Goal: Information Seeking & Learning: Learn about a topic

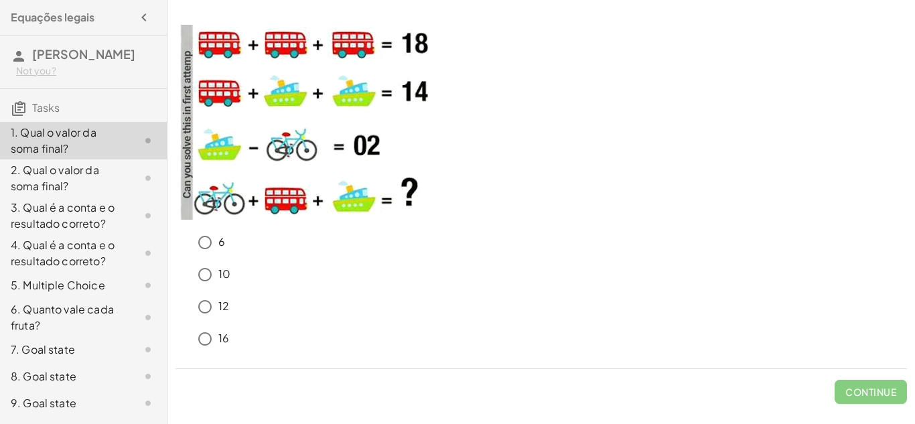
click at [188, 259] on div "6" at bounding box center [542, 245] width 732 height 32
click at [393, 373] on div "Check" at bounding box center [542, 386] width 732 height 35
click at [870, 386] on span "Check" at bounding box center [879, 392] width 35 height 12
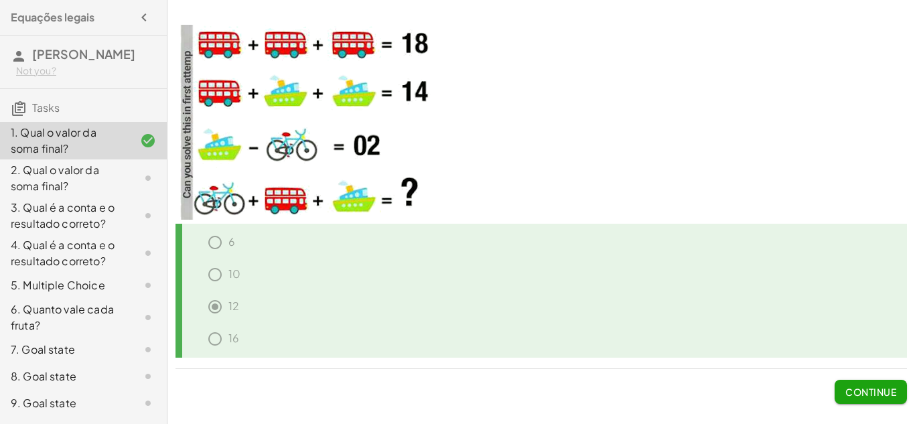
click at [867, 385] on button "Continue" at bounding box center [871, 392] width 72 height 24
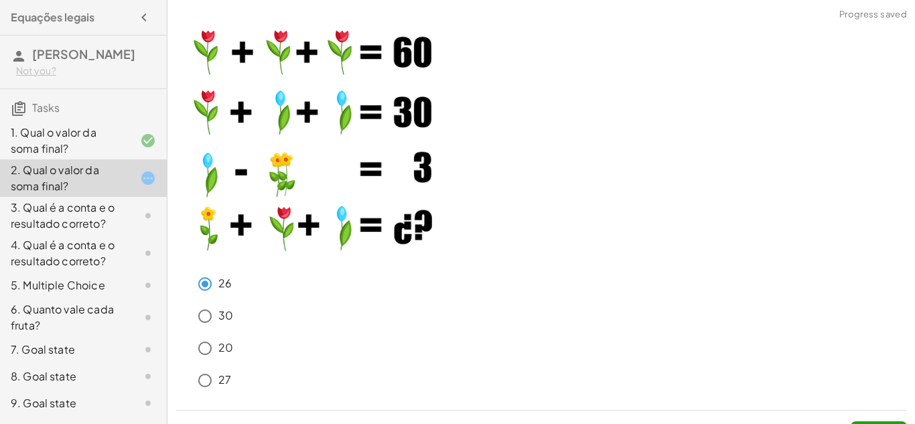
click at [279, 304] on div "30" at bounding box center [550, 316] width 716 height 27
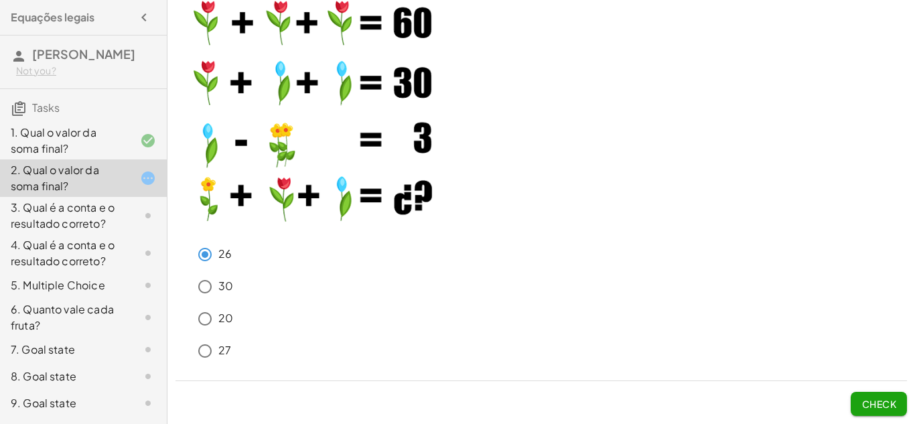
click at [862, 399] on span "Check" at bounding box center [879, 404] width 35 height 12
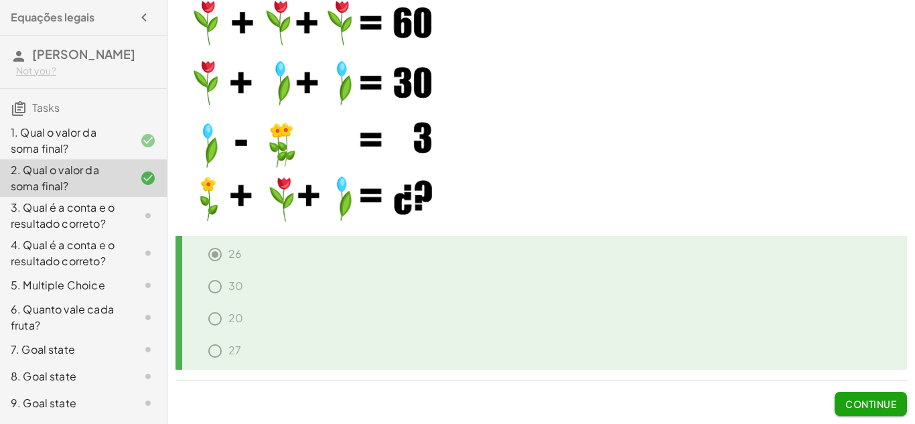
click at [861, 399] on span "Continue" at bounding box center [871, 404] width 51 height 12
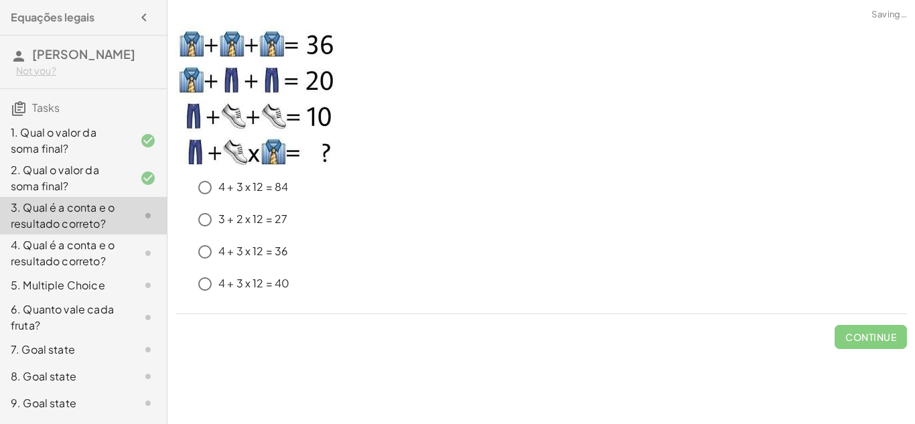
scroll to position [0, 0]
click at [424, 194] on div "4 + 3 x 12 = 84" at bounding box center [550, 187] width 716 height 27
click at [866, 333] on span "Check" at bounding box center [879, 337] width 35 height 12
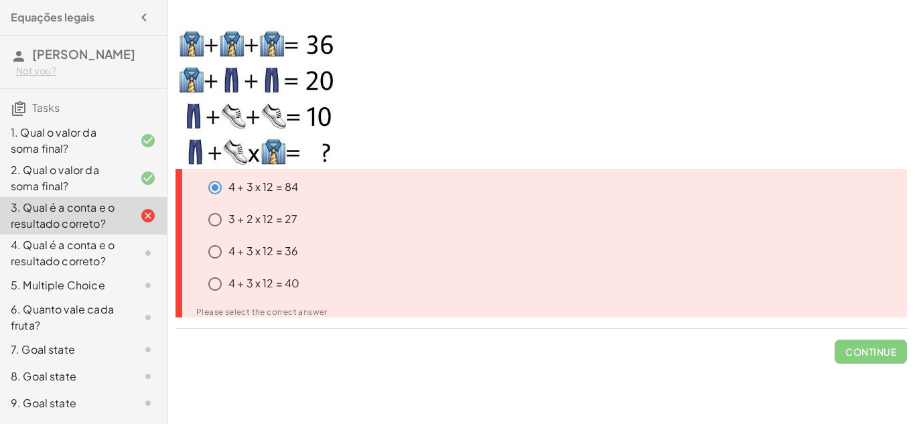
click at [534, 121] on p at bounding box center [542, 97] width 732 height 144
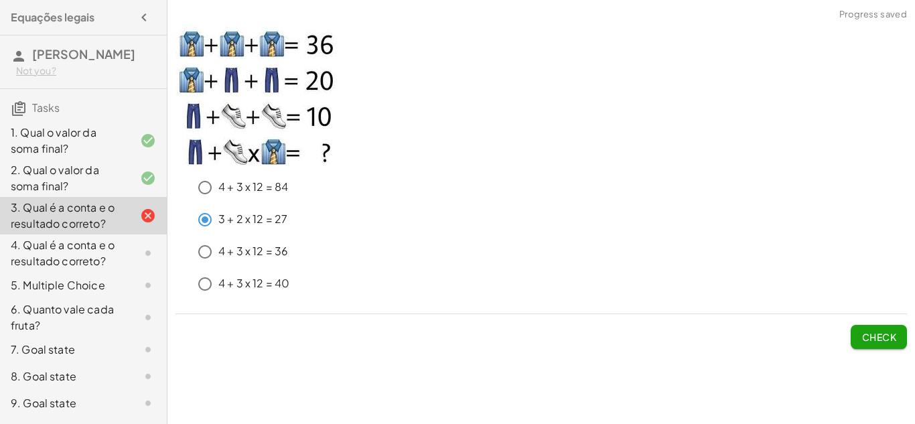
click at [367, 237] on div "3 + 2 x 12 = 27" at bounding box center [542, 222] width 732 height 32
click at [865, 330] on button "Check" at bounding box center [879, 337] width 56 height 24
click at [862, 337] on span "Check" at bounding box center [879, 337] width 35 height 12
click at [869, 333] on span "Check" at bounding box center [879, 337] width 35 height 12
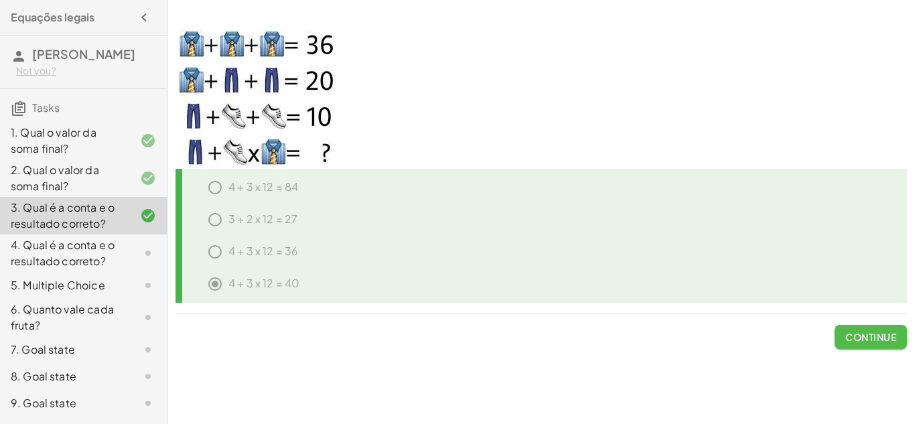
click at [879, 332] on span "Continue" at bounding box center [871, 337] width 51 height 12
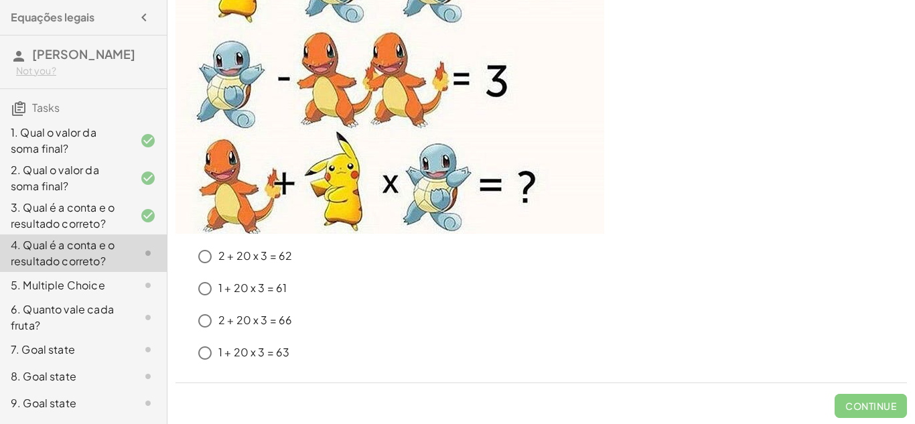
scroll to position [190, 0]
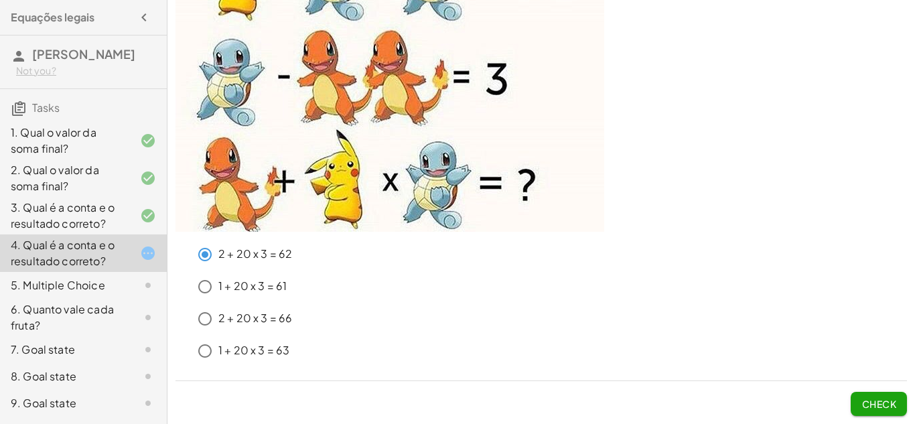
click at [860, 403] on button "Check" at bounding box center [879, 404] width 56 height 24
click at [868, 401] on span "Check" at bounding box center [879, 404] width 35 height 12
click at [871, 402] on span "Check" at bounding box center [879, 404] width 35 height 12
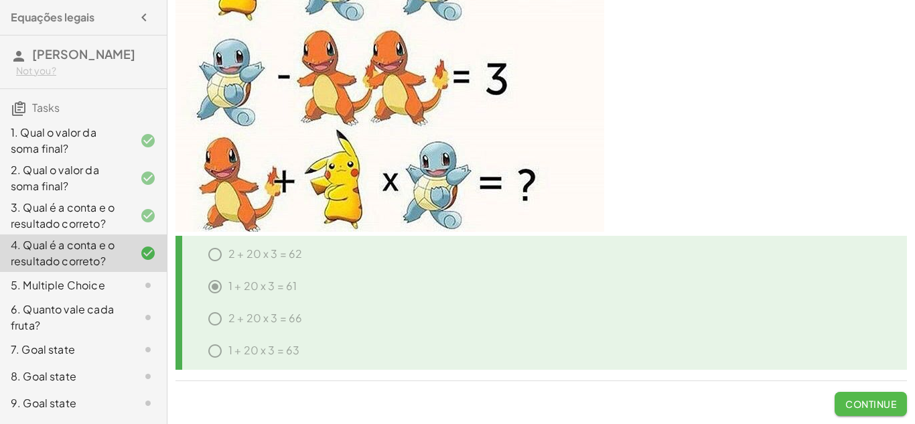
click at [862, 396] on button "Continue" at bounding box center [871, 404] width 72 height 24
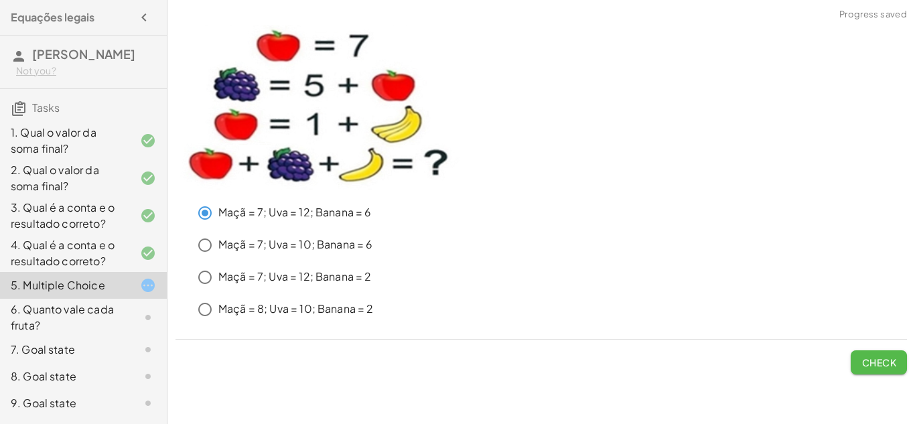
click at [877, 359] on span "Check" at bounding box center [879, 363] width 35 height 12
click at [866, 365] on span "Check" at bounding box center [879, 363] width 35 height 12
click at [867, 357] on span "Check" at bounding box center [879, 363] width 35 height 12
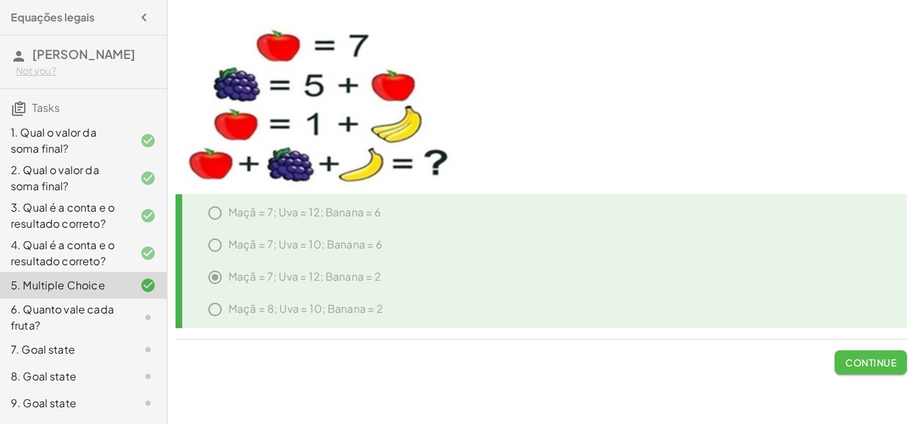
click at [866, 355] on button "Continue" at bounding box center [871, 362] width 72 height 24
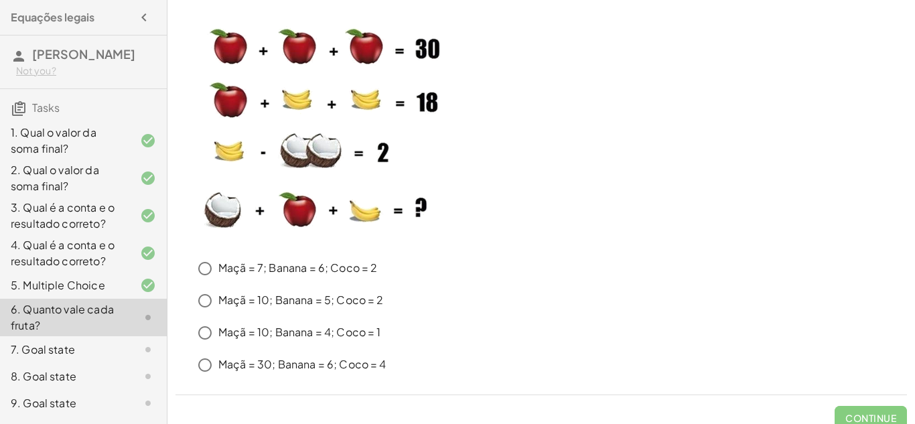
scroll to position [14, 0]
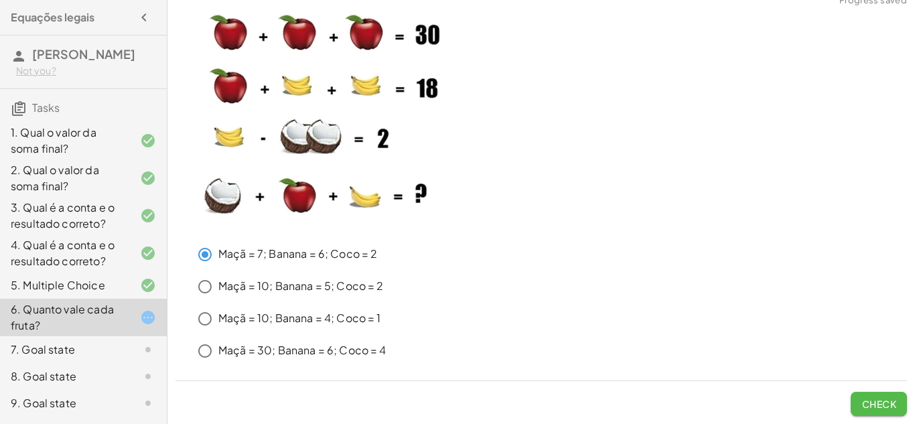
click at [873, 398] on span "Check" at bounding box center [879, 404] width 35 height 12
click at [868, 398] on span "Check" at bounding box center [879, 404] width 35 height 12
click at [887, 405] on span "Check" at bounding box center [879, 404] width 35 height 12
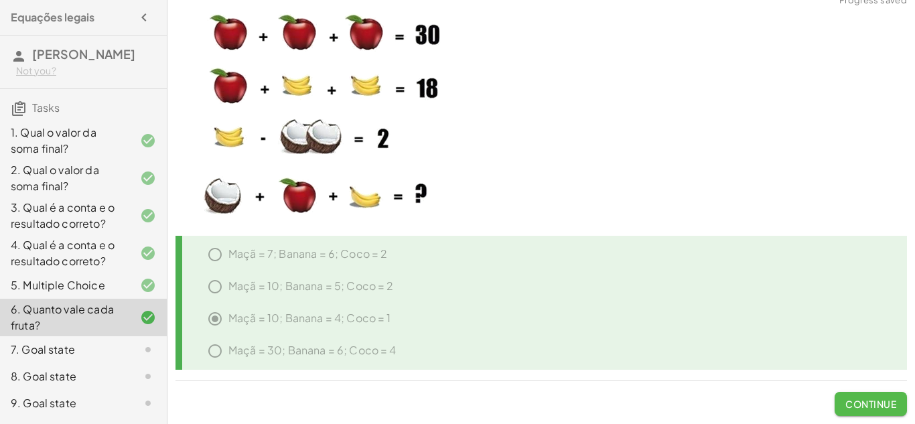
click at [859, 402] on span "Continue" at bounding box center [871, 404] width 51 height 12
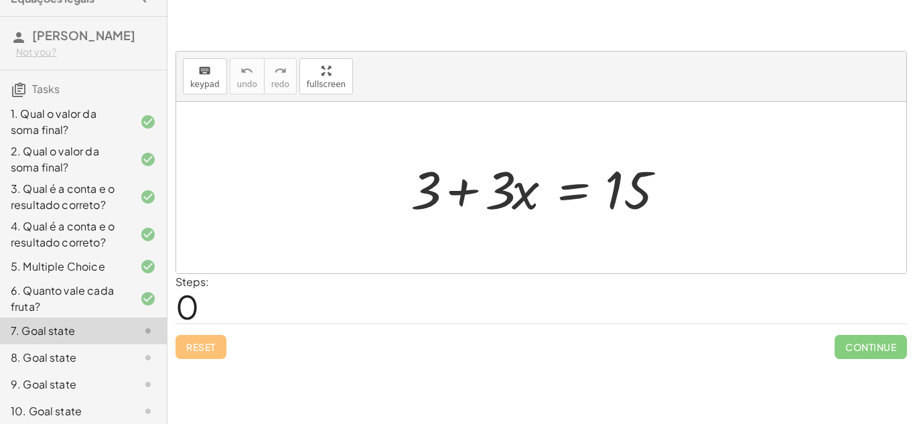
scroll to position [0, 0]
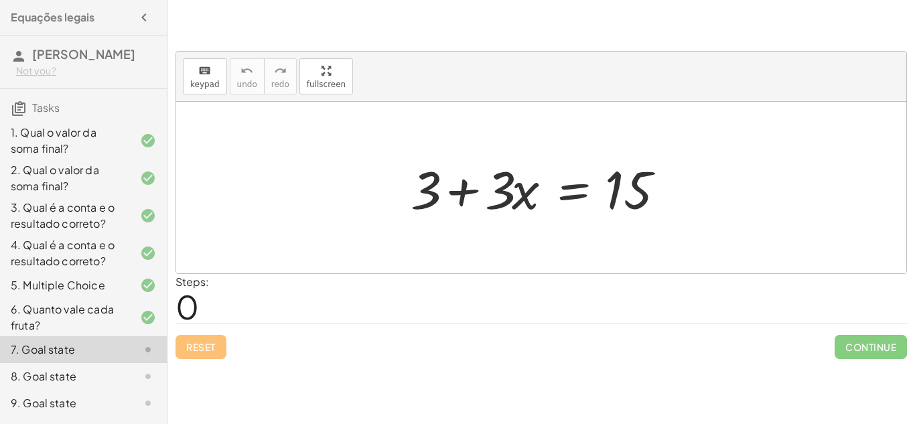
drag, startPoint x: 913, startPoint y: 231, endPoint x: 915, endPoint y: 262, distance: 31.6
click at [915, 262] on div "keyboard keypad undo undo redo redo fullscreen + 3 + · 3 · x = 15 × Steps: 0 Re…" at bounding box center [542, 192] width 748 height 350
drag, startPoint x: 915, startPoint y: 249, endPoint x: 910, endPoint y: 222, distance: 27.9
click at [910, 222] on div "keyboard keypad undo undo redo redo fullscreen + 3 + · 3 · x = 15 × Steps: 0 Re…" at bounding box center [542, 192] width 748 height 350
drag, startPoint x: 422, startPoint y: 198, endPoint x: 491, endPoint y: 142, distance: 88.6
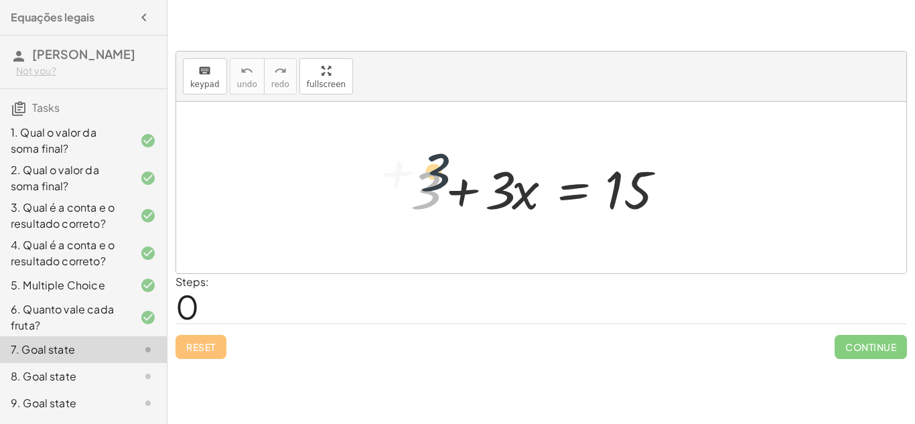
click at [491, 142] on div "+ 3 + 3 + · 3 · x = 15" at bounding box center [541, 188] width 730 height 172
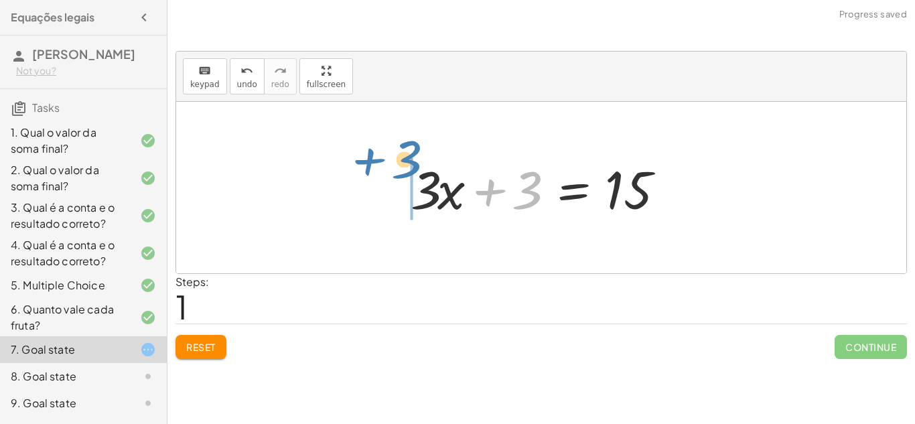
drag, startPoint x: 527, startPoint y: 188, endPoint x: 403, endPoint y: 159, distance: 126.5
click at [404, 159] on div at bounding box center [546, 187] width 285 height 69
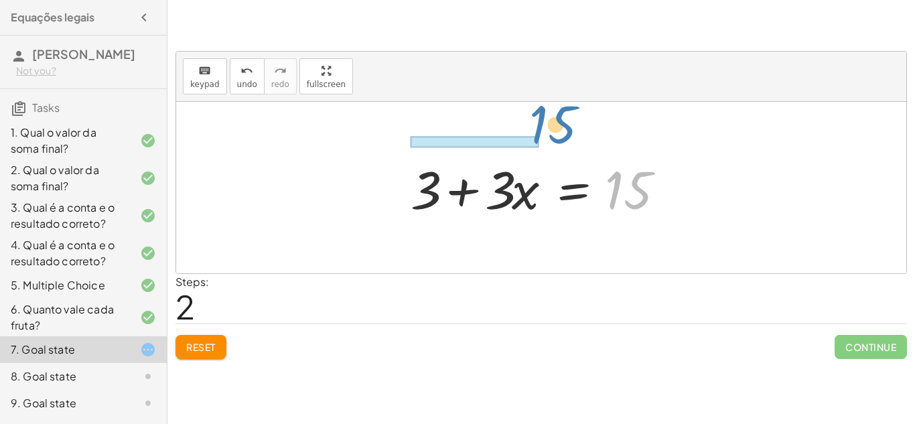
drag, startPoint x: 622, startPoint y: 190, endPoint x: 541, endPoint y: 122, distance: 105.6
click at [541, 122] on div "+ 3 + · 3 · x = 15 + · 3 · x + 3 = 15 15 + 3 + · 3 · x = 15" at bounding box center [541, 188] width 730 height 172
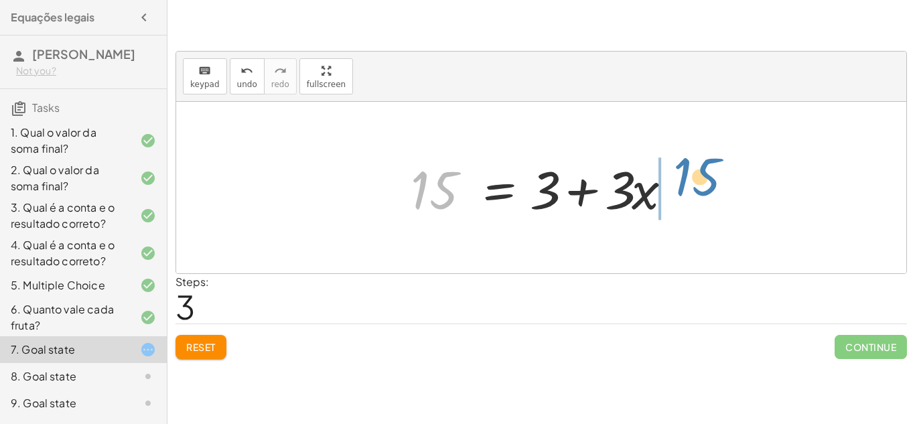
drag, startPoint x: 423, startPoint y: 192, endPoint x: 686, endPoint y: 181, distance: 262.9
click at [686, 181] on div at bounding box center [546, 187] width 285 height 69
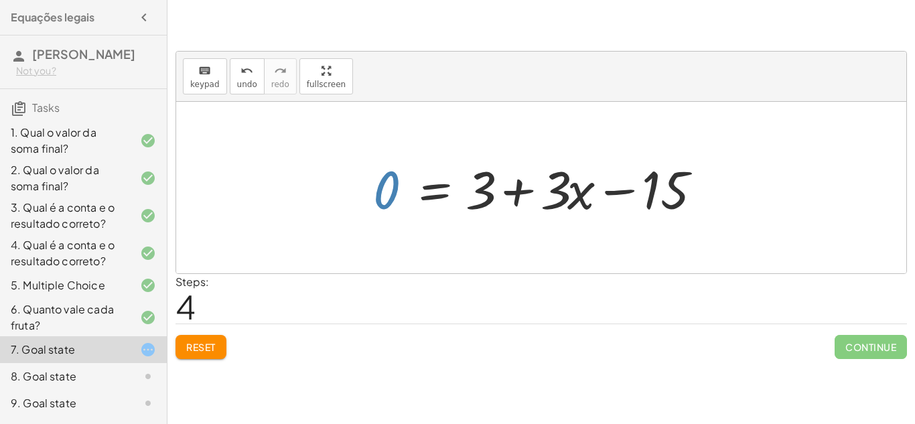
click at [389, 182] on div at bounding box center [546, 187] width 359 height 69
drag, startPoint x: 386, startPoint y: 178, endPoint x: 750, endPoint y: 144, distance: 365.5
click at [750, 144] on div "+ 3 + · 3 · x = 15 + · 3 · x + 3 = 15 + 3 + · 3 · x = 15 15 = + 3 + · 3 · x 0 +…" at bounding box center [541, 188] width 730 height 172
drag, startPoint x: 754, startPoint y: 180, endPoint x: 389, endPoint y: 178, distance: 364.6
click at [389, 178] on div at bounding box center [584, 187] width 434 height 69
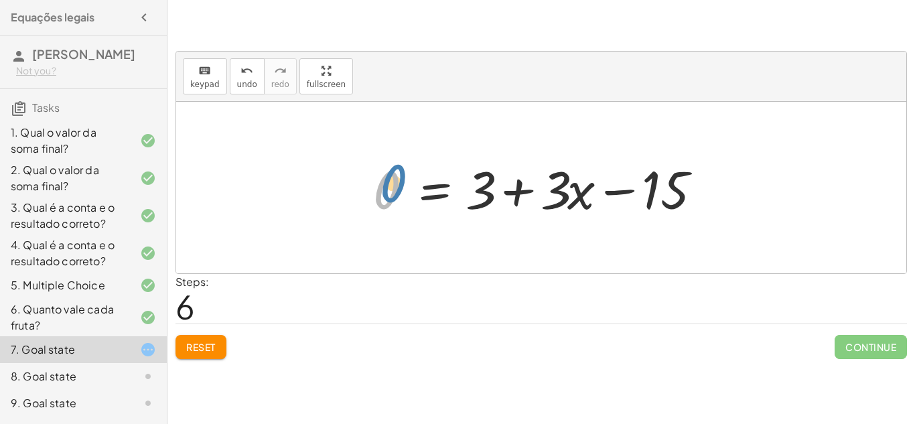
drag, startPoint x: 388, startPoint y: 173, endPoint x: 393, endPoint y: 167, distance: 8.1
click at [393, 167] on div at bounding box center [546, 187] width 359 height 69
drag, startPoint x: 387, startPoint y: 182, endPoint x: 389, endPoint y: 174, distance: 9.1
click at [389, 174] on div at bounding box center [546, 187] width 359 height 69
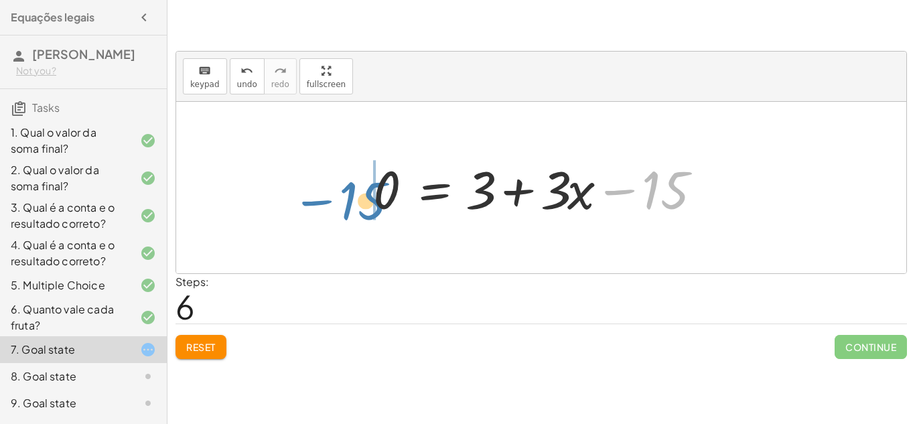
drag, startPoint x: 666, startPoint y: 184, endPoint x: 378, endPoint y: 195, distance: 288.4
click at [378, 195] on div at bounding box center [546, 187] width 359 height 69
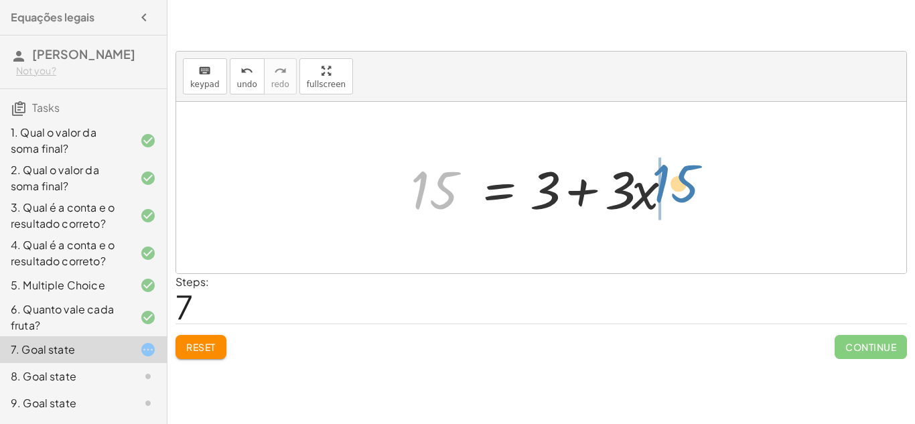
drag, startPoint x: 434, startPoint y: 190, endPoint x: 680, endPoint y: 185, distance: 246.7
click at [680, 185] on div at bounding box center [546, 187] width 285 height 69
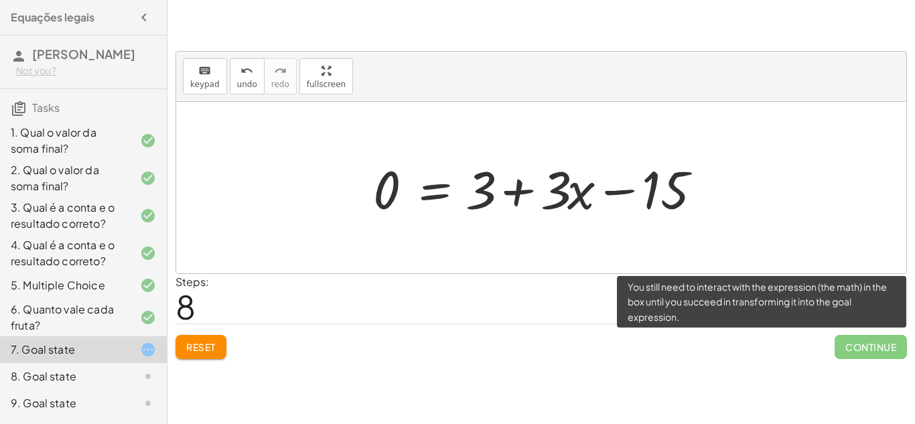
click at [860, 345] on span "Continue" at bounding box center [871, 347] width 72 height 24
click at [852, 345] on span "Continue" at bounding box center [871, 347] width 72 height 24
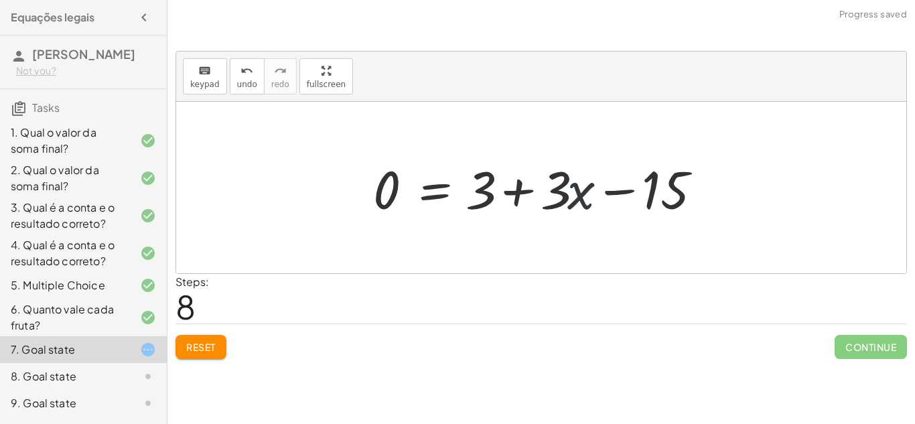
drag, startPoint x: 578, startPoint y: 186, endPoint x: 764, endPoint y: 118, distance: 197.8
click at [764, 118] on div "+ 3 + · 3 · x = 15 + · 3 · x + 3 = 15 + 3 + · 3 · x = 15 15 = + 3 + · 3 · x 0 =…" at bounding box center [541, 188] width 730 height 172
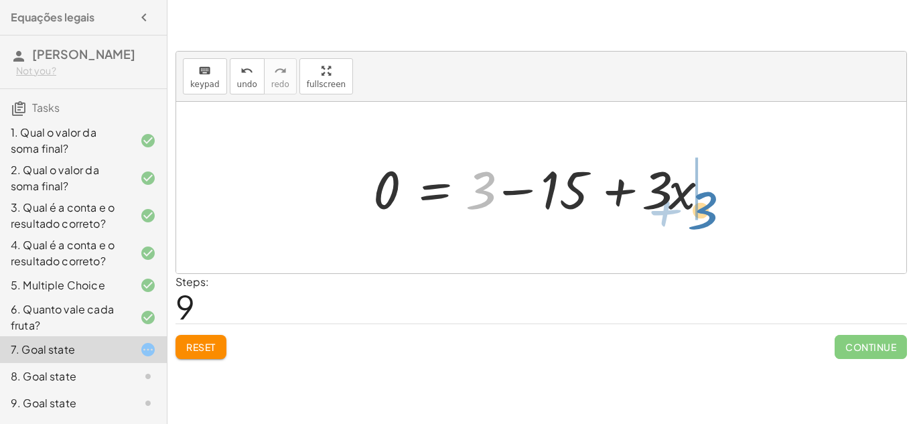
drag, startPoint x: 486, startPoint y: 186, endPoint x: 717, endPoint y: 202, distance: 231.8
click at [717, 202] on div at bounding box center [546, 187] width 359 height 69
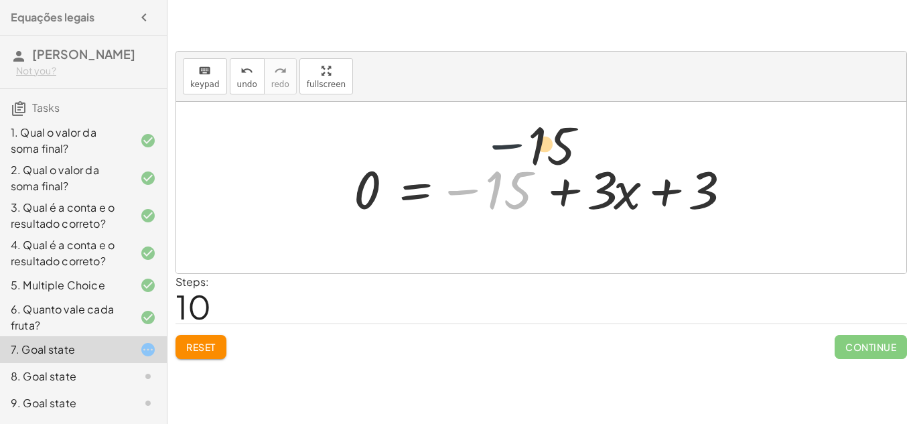
drag, startPoint x: 462, startPoint y: 189, endPoint x: 544, endPoint y: 120, distance: 107.5
click at [544, 120] on div "+ 3 + · 3 · x = 15 + · 3 · x + 3 = 15 + 3 + · 3 · x = 15 15 = + 3 + · 3 · x 0 =…" at bounding box center [541, 188] width 730 height 172
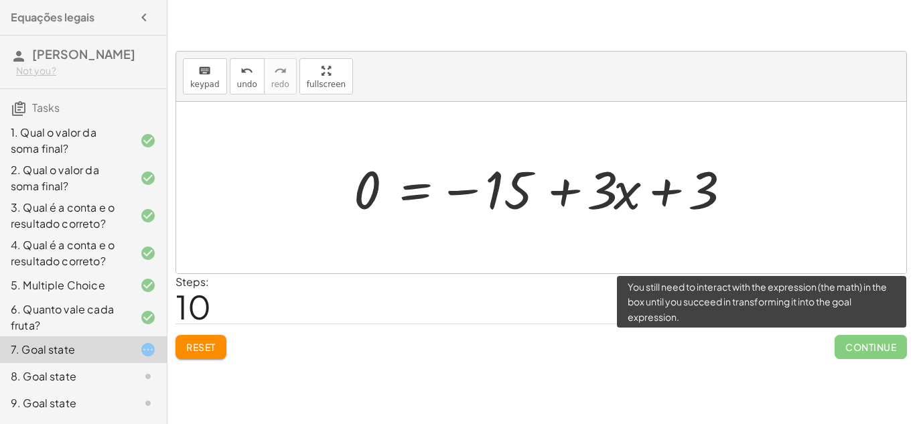
click at [862, 345] on span "Continue" at bounding box center [871, 347] width 72 height 24
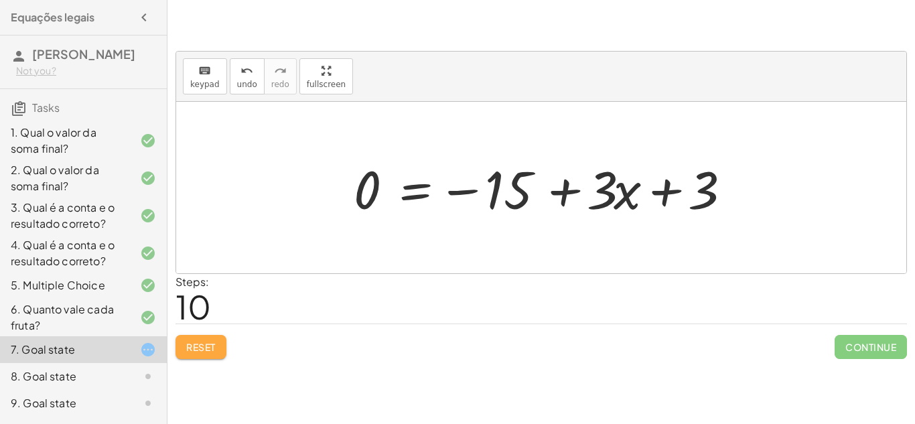
click at [184, 350] on button "Reset" at bounding box center [201, 347] width 51 height 24
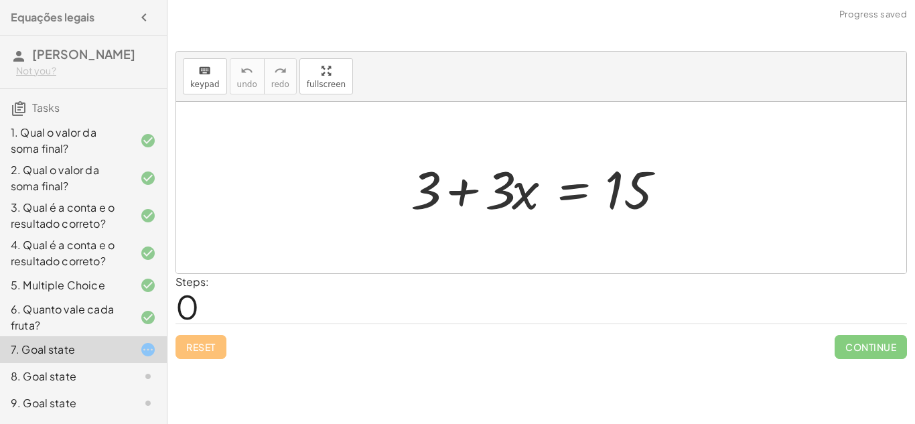
click at [665, 162] on div at bounding box center [546, 187] width 285 height 69
click at [537, 221] on div at bounding box center [546, 187] width 285 height 69
drag, startPoint x: 515, startPoint y: 202, endPoint x: 764, endPoint y: 243, distance: 252.5
click at [764, 243] on div "· x + · 3 + 3 + · 3 · x = 15" at bounding box center [541, 188] width 730 height 172
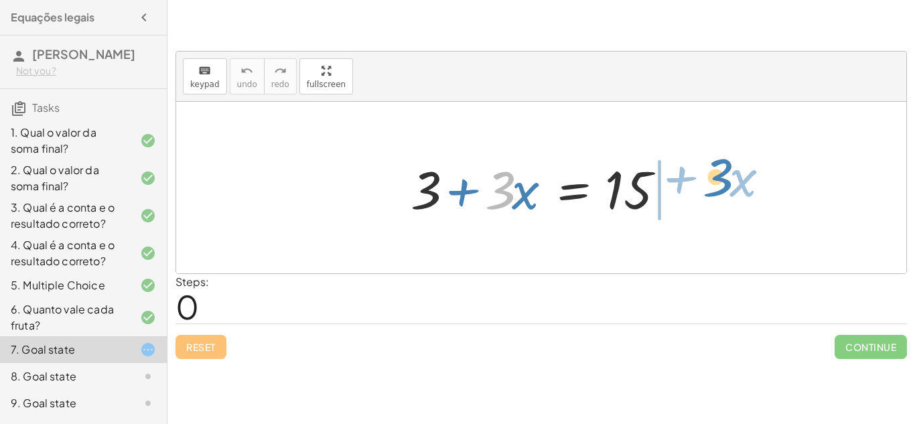
drag, startPoint x: 503, startPoint y: 190, endPoint x: 719, endPoint y: 180, distance: 216.0
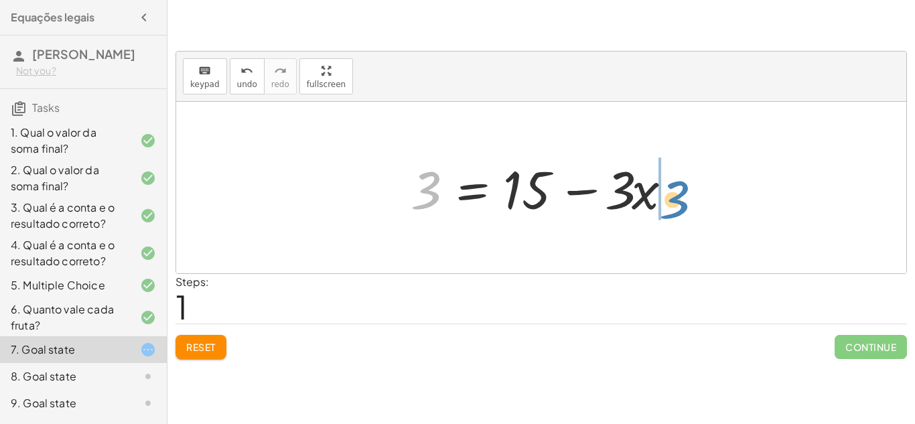
drag, startPoint x: 425, startPoint y: 186, endPoint x: 673, endPoint y: 198, distance: 248.9
click at [673, 198] on div at bounding box center [546, 187] width 285 height 69
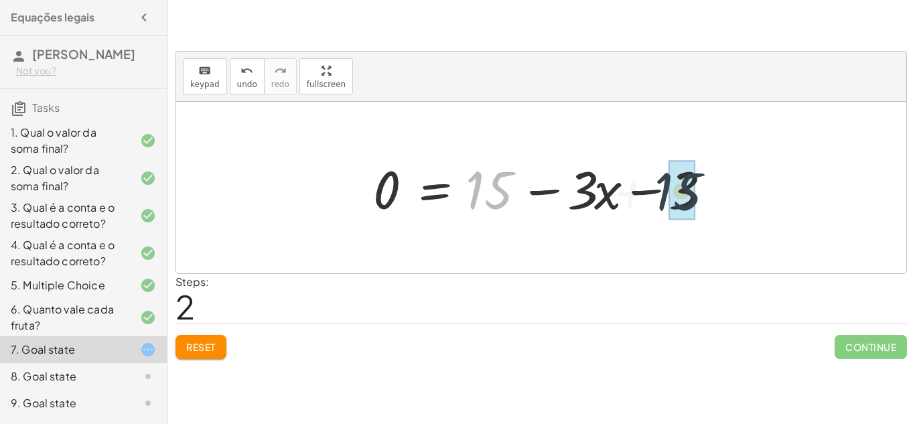
drag, startPoint x: 471, startPoint y: 194, endPoint x: 667, endPoint y: 196, distance: 196.4
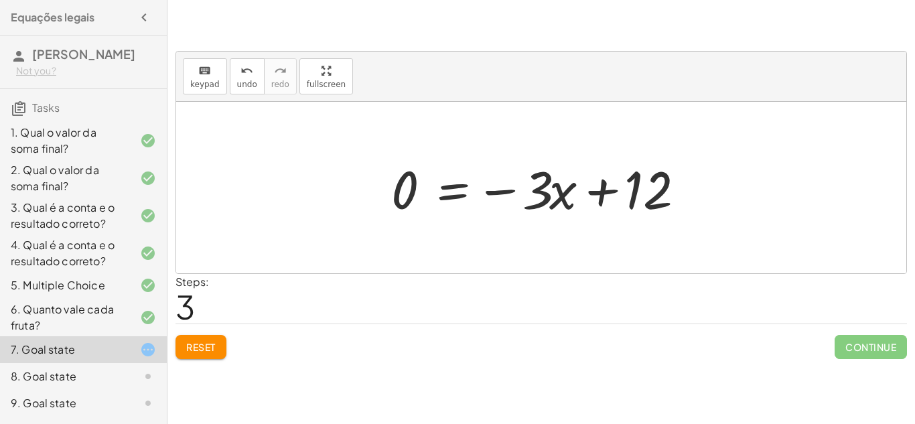
click at [581, 188] on div at bounding box center [547, 187] width 324 height 69
drag, startPoint x: 546, startPoint y: 195, endPoint x: 760, endPoint y: 206, distance: 214.0
click at [760, 206] on div "+ 3 + · 3 · x = 15 3 = + 15 − · 3 · x 0 = + 15 − · 3 · x − 3 · 3 − · x · 3 · x …" at bounding box center [541, 188] width 730 height 172
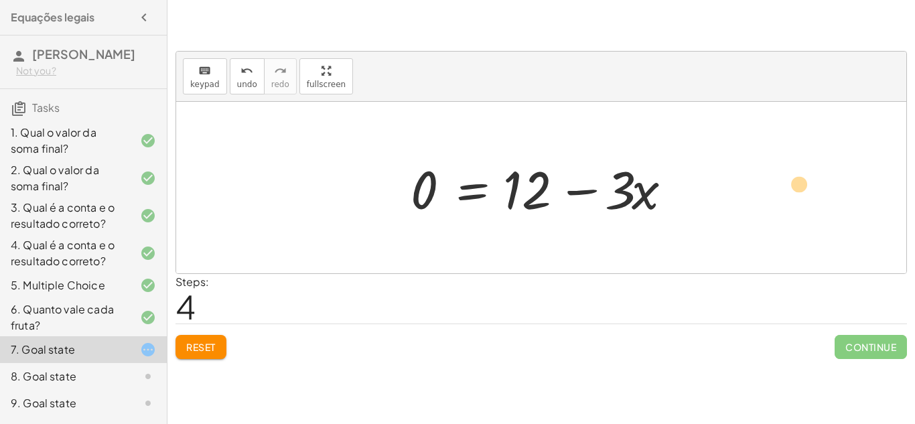
drag, startPoint x: 428, startPoint y: 184, endPoint x: 803, endPoint y: 179, distance: 375.3
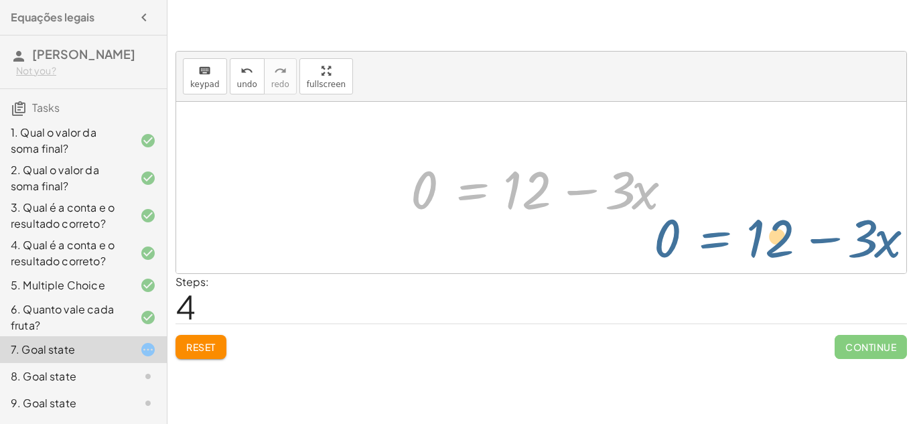
drag, startPoint x: 467, startPoint y: 195, endPoint x: 690, endPoint y: 214, distance: 223.3
click at [690, 214] on div "+ 3 + · 3 · x = 15 3 = + 15 − · 3 · x 0 = + 15 − · 3 · x − 3 0 = − · 3 · x + 12…" at bounding box center [542, 188] width 302 height 76
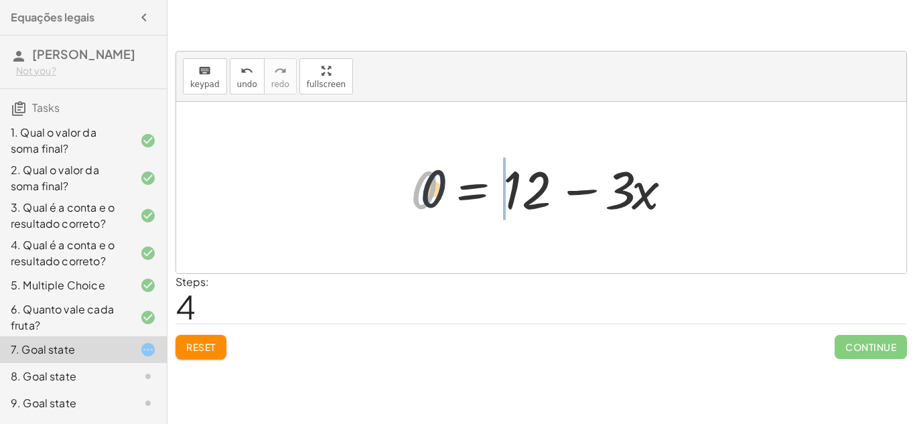
drag, startPoint x: 425, startPoint y: 191, endPoint x: 522, endPoint y: 179, distance: 97.9
click at [522, 179] on div at bounding box center [546, 187] width 285 height 69
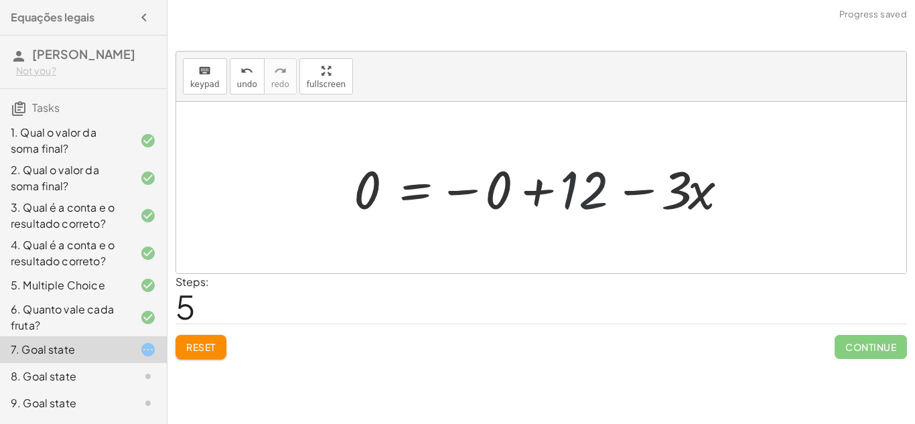
drag, startPoint x: 573, startPoint y: 188, endPoint x: 651, endPoint y: 186, distance: 78.4
click at [688, 182] on div at bounding box center [546, 187] width 398 height 69
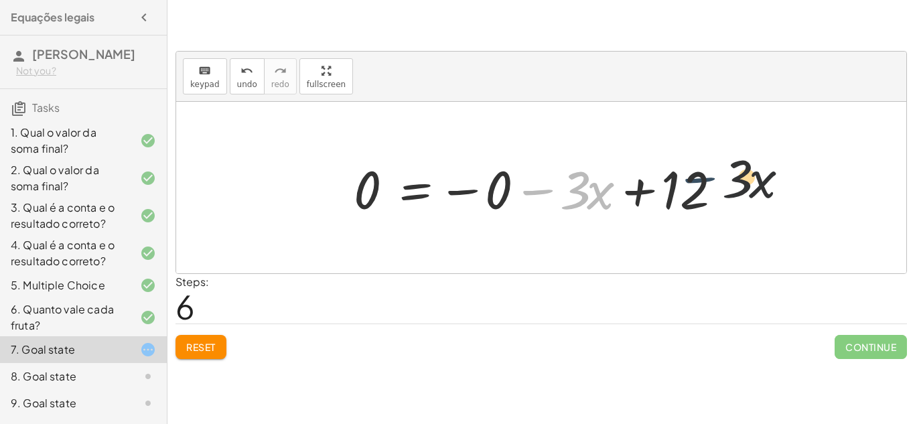
drag, startPoint x: 531, startPoint y: 188, endPoint x: 842, endPoint y: 200, distance: 311.2
click at [842, 200] on div "+ 3 + · 3 · x = 15 3 = + 15 − · 3 · x 0 = + 15 − · 3 · x − 3 0 = − · 3 · x + 12…" at bounding box center [541, 188] width 730 height 172
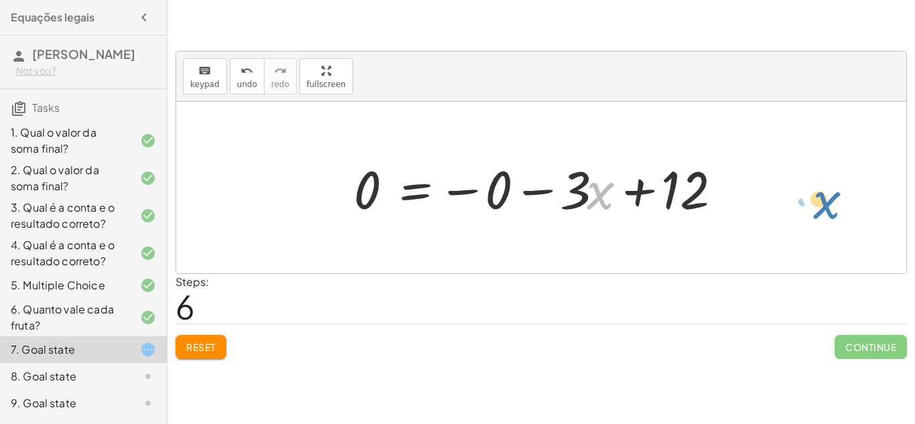
drag, startPoint x: 587, startPoint y: 186, endPoint x: 824, endPoint y: 198, distance: 237.5
click at [824, 198] on div "+ 3 + · 3 · x = 15 3 = + 15 − · 3 · x 0 = + 15 − · 3 · x − 3 0 = − · 3 · x + 12…" at bounding box center [541, 188] width 730 height 172
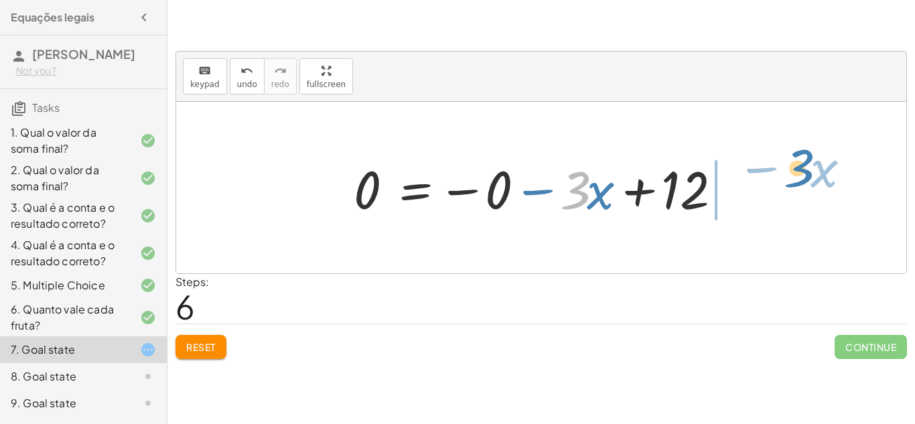
drag, startPoint x: 578, startPoint y: 196, endPoint x: 795, endPoint y: 180, distance: 217.7
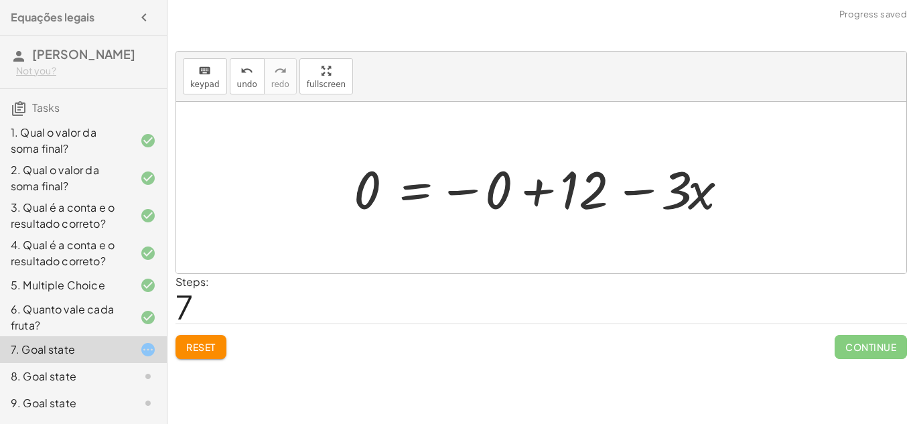
click at [215, 340] on button "Reset" at bounding box center [201, 347] width 51 height 24
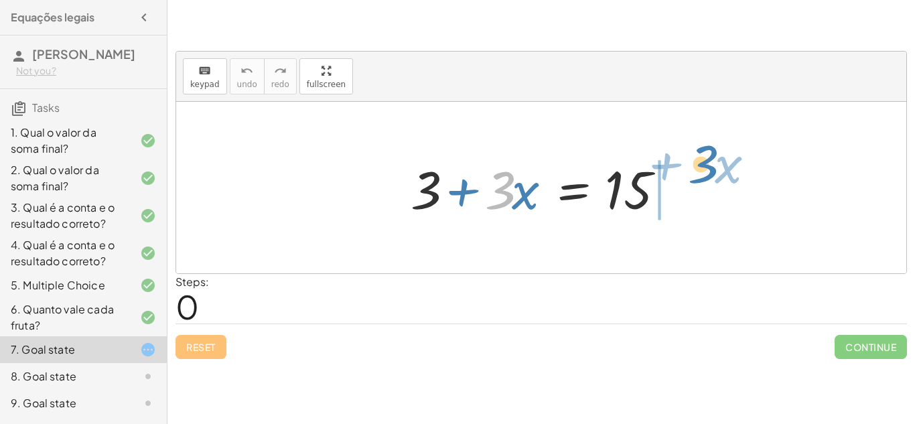
drag, startPoint x: 503, startPoint y: 193, endPoint x: 705, endPoint y: 170, distance: 203.7
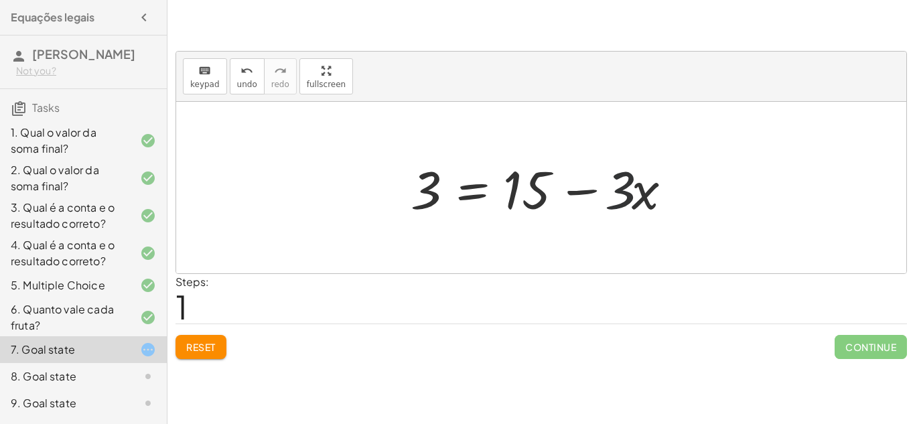
drag, startPoint x: 621, startPoint y: 197, endPoint x: 717, endPoint y: 232, distance: 102.6
click at [717, 232] on div "+ 3 + · 3 · x = 15 3 · 3 · x = 15 + −" at bounding box center [541, 188] width 730 height 172
click at [188, 347] on span "Reset" at bounding box center [200, 347] width 29 height 12
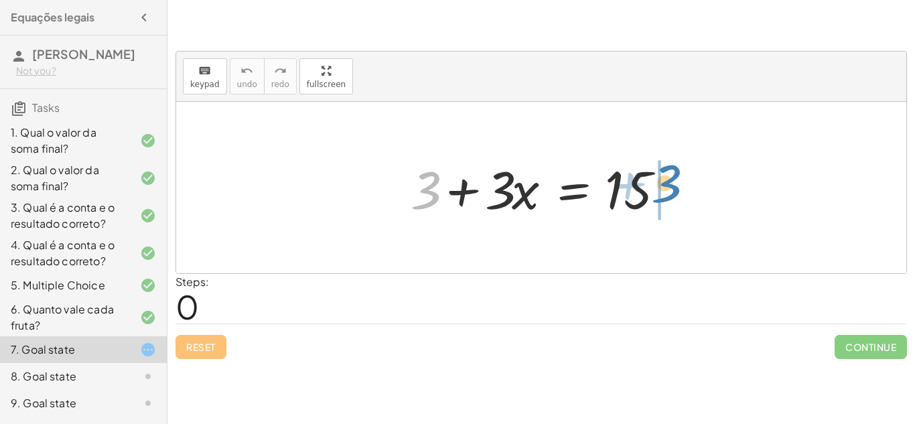
drag, startPoint x: 427, startPoint y: 182, endPoint x: 671, endPoint y: 177, distance: 244.0
click at [671, 177] on div at bounding box center [546, 187] width 285 height 69
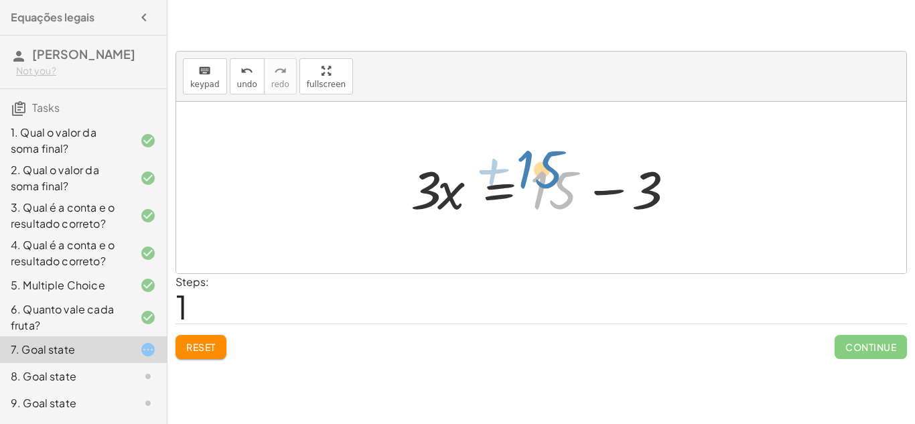
drag, startPoint x: 545, startPoint y: 184, endPoint x: 531, endPoint y: 164, distance: 24.5
click at [531, 164] on div at bounding box center [546, 187] width 285 height 69
click at [607, 189] on div at bounding box center [546, 187] width 285 height 69
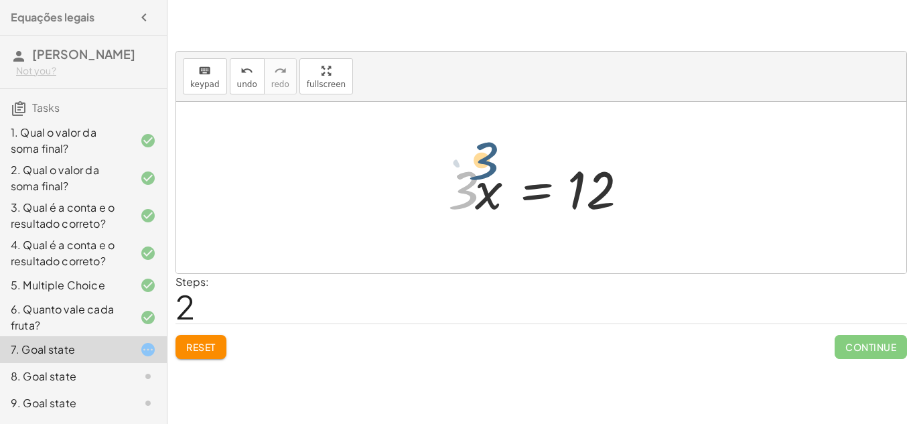
drag, startPoint x: 463, startPoint y: 179, endPoint x: 487, endPoint y: 146, distance: 40.7
click at [487, 146] on div "+ 3 + · 3 · x = 15 · 3 · x = + 15 − 3 · 3 · 3 · x = 12" at bounding box center [541, 188] width 730 height 172
click at [489, 146] on div at bounding box center [541, 188] width 730 height 172
drag, startPoint x: 463, startPoint y: 188, endPoint x: 648, endPoint y: 178, distance: 185.3
click at [648, 178] on div at bounding box center [547, 187] width 210 height 69
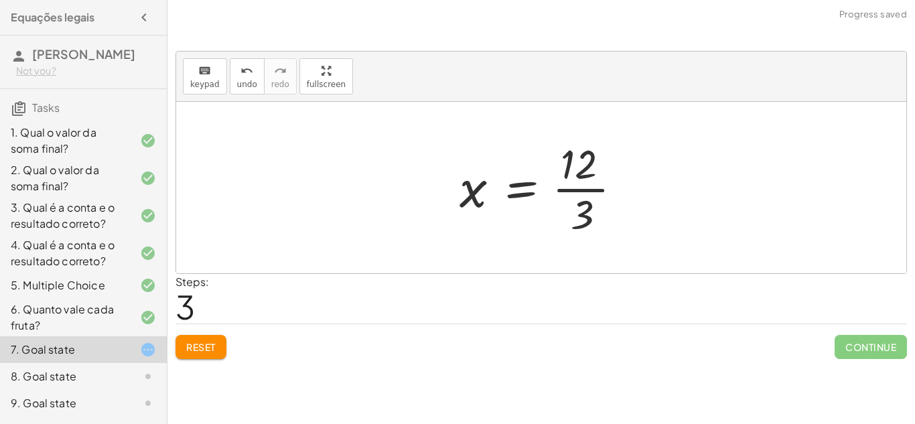
click at [584, 237] on div at bounding box center [546, 187] width 187 height 103
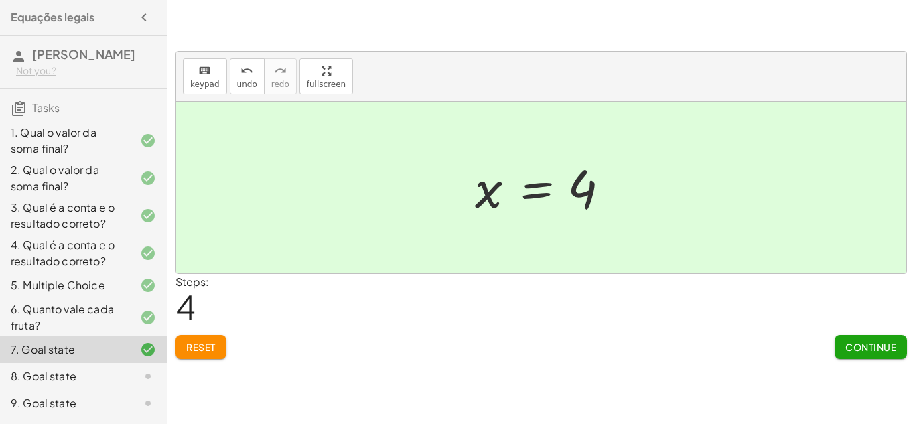
click at [876, 346] on span "Continue" at bounding box center [871, 347] width 51 height 12
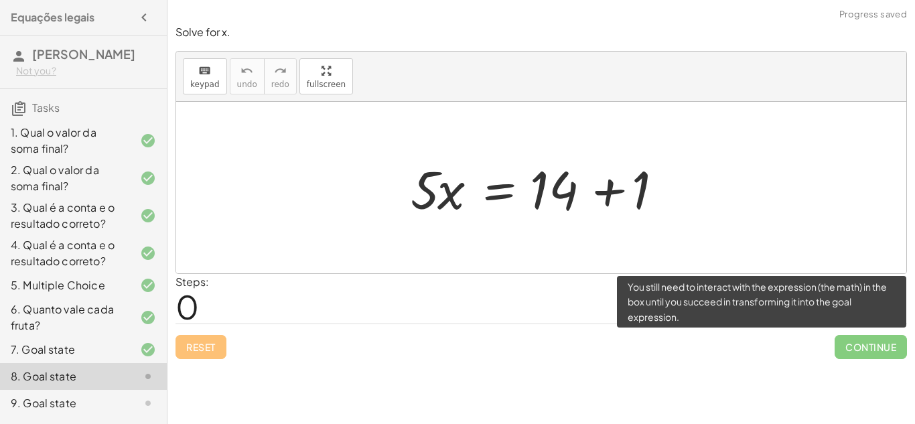
click at [876, 346] on span "Continue" at bounding box center [871, 347] width 72 height 24
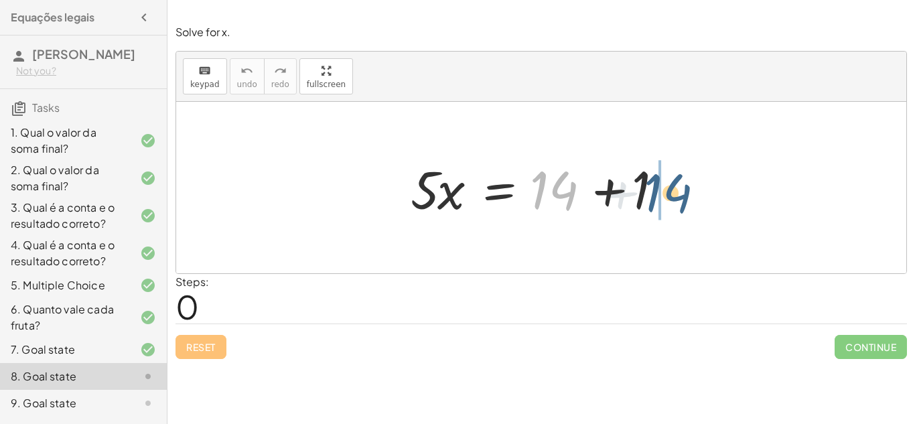
drag, startPoint x: 568, startPoint y: 180, endPoint x: 684, endPoint y: 183, distance: 115.3
click at [684, 183] on div at bounding box center [546, 187] width 285 height 69
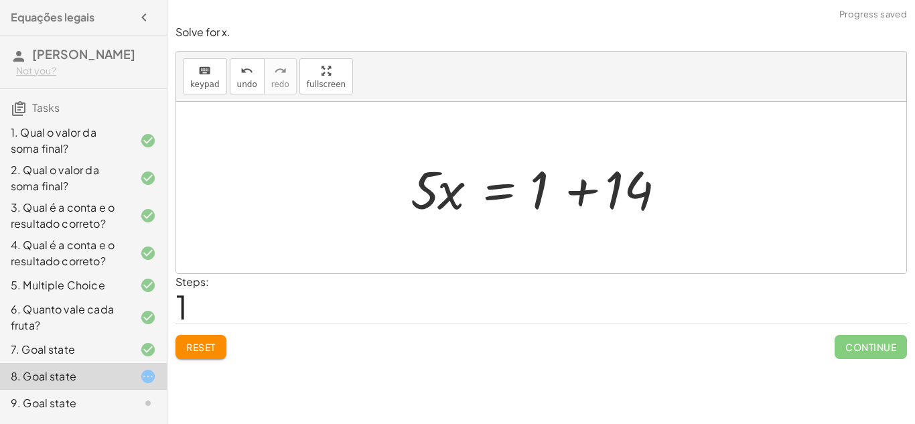
click at [634, 194] on div at bounding box center [546, 187] width 285 height 69
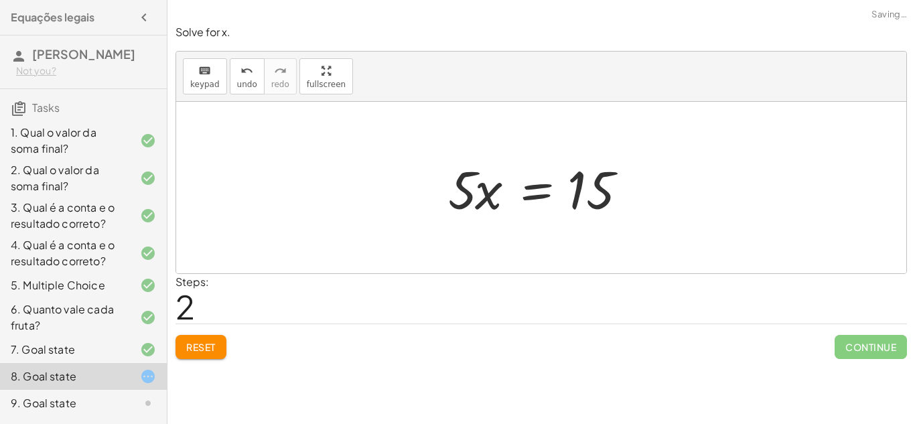
click at [570, 196] on div at bounding box center [547, 187] width 210 height 69
drag, startPoint x: 453, startPoint y: 192, endPoint x: 661, endPoint y: 178, distance: 208.9
click at [661, 178] on div "· 5 · x = + 14 + 1 · 5 · x = + 1 + 14 · 5 · x · 5 · x = 15" at bounding box center [541, 188] width 730 height 172
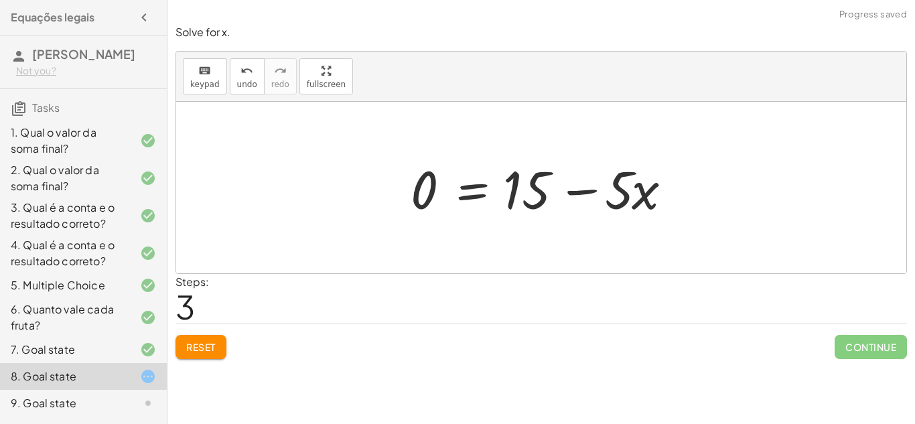
click at [630, 194] on div at bounding box center [546, 187] width 285 height 69
click at [623, 187] on div at bounding box center [546, 187] width 285 height 69
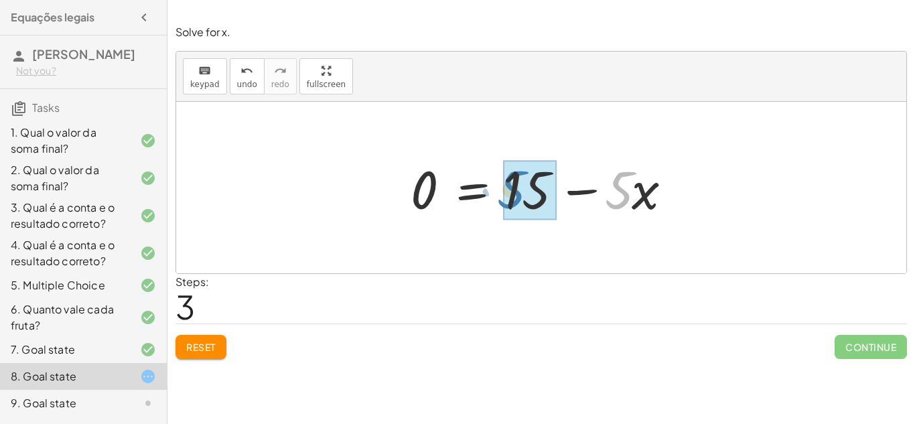
drag, startPoint x: 619, startPoint y: 188, endPoint x: 512, endPoint y: 187, distance: 107.2
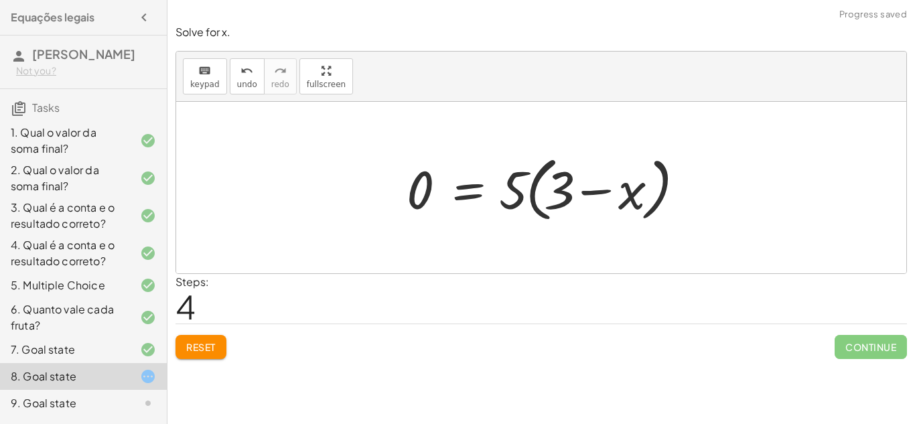
click at [556, 190] on div at bounding box center [546, 187] width 293 height 77
click at [210, 354] on button "Reset" at bounding box center [201, 347] width 51 height 24
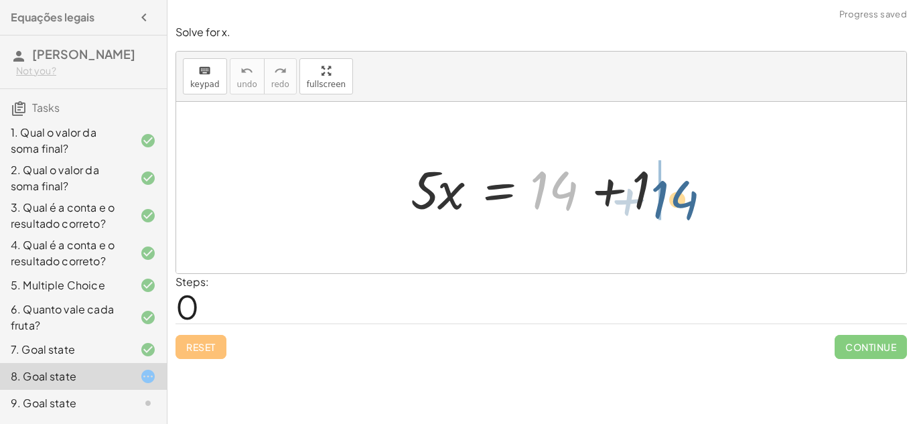
drag, startPoint x: 550, startPoint y: 185, endPoint x: 675, endPoint y: 196, distance: 125.8
click at [675, 196] on div at bounding box center [546, 187] width 285 height 69
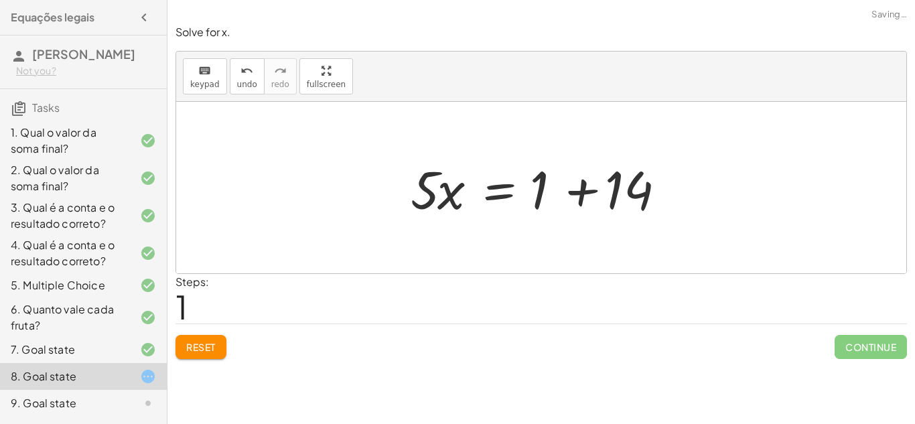
click at [623, 190] on div at bounding box center [546, 187] width 285 height 69
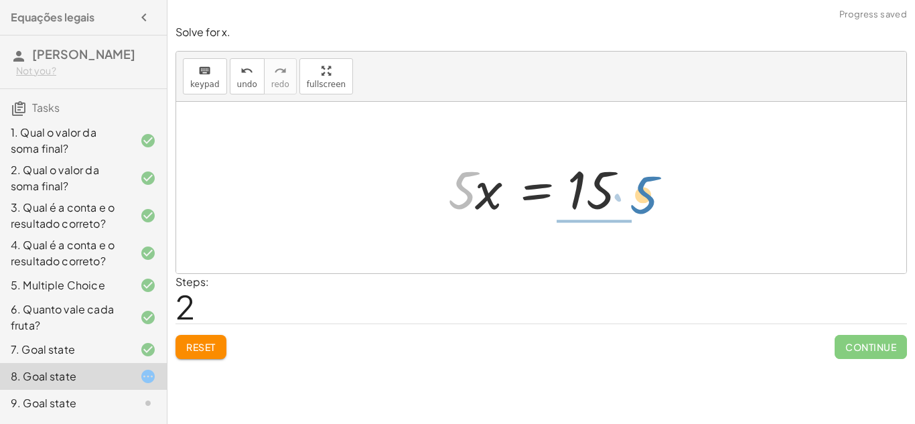
drag, startPoint x: 458, startPoint y: 194, endPoint x: 640, endPoint y: 199, distance: 181.7
click at [640, 199] on div at bounding box center [547, 187] width 210 height 69
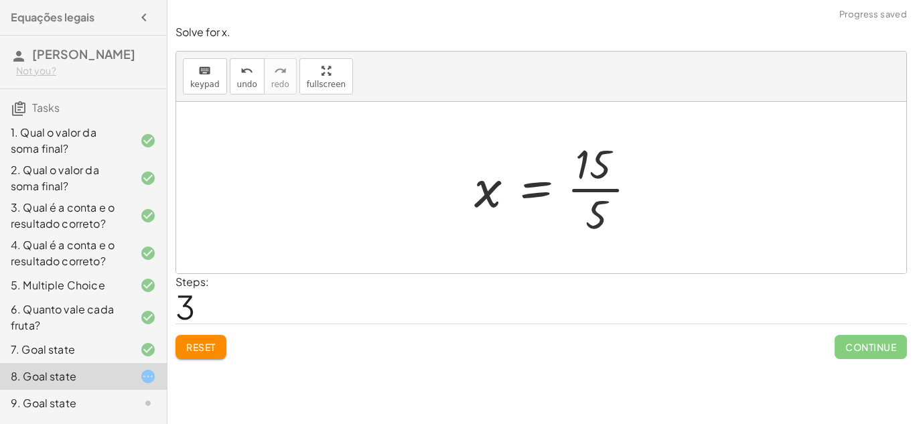
click at [607, 182] on div at bounding box center [561, 187] width 187 height 103
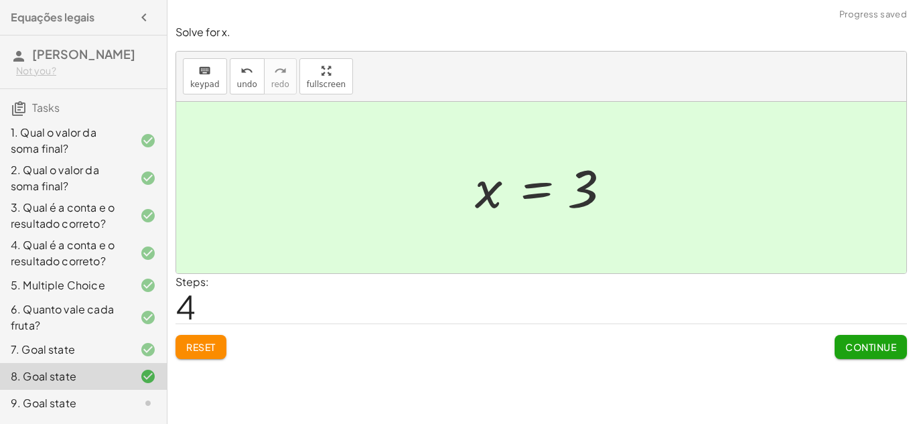
click at [855, 338] on button "Continue" at bounding box center [871, 347] width 72 height 24
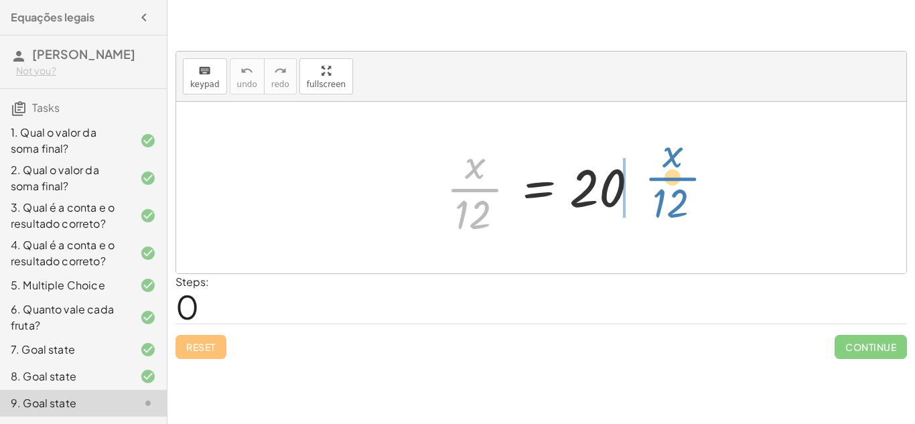
drag, startPoint x: 480, startPoint y: 198, endPoint x: 678, endPoint y: 187, distance: 198.0
click at [678, 187] on div "· x · 12 · x · 12 = 20" at bounding box center [541, 188] width 730 height 172
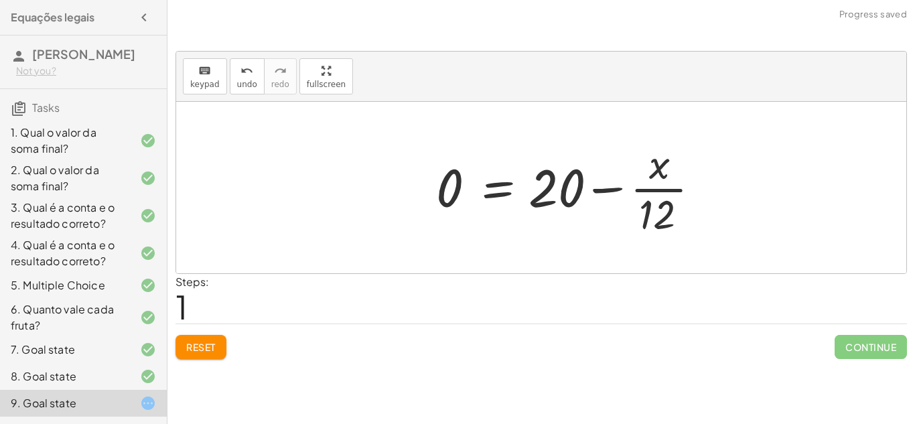
click at [682, 193] on div at bounding box center [574, 187] width 289 height 103
